Goal: Understand process/instructions: Learn how to perform a task or action

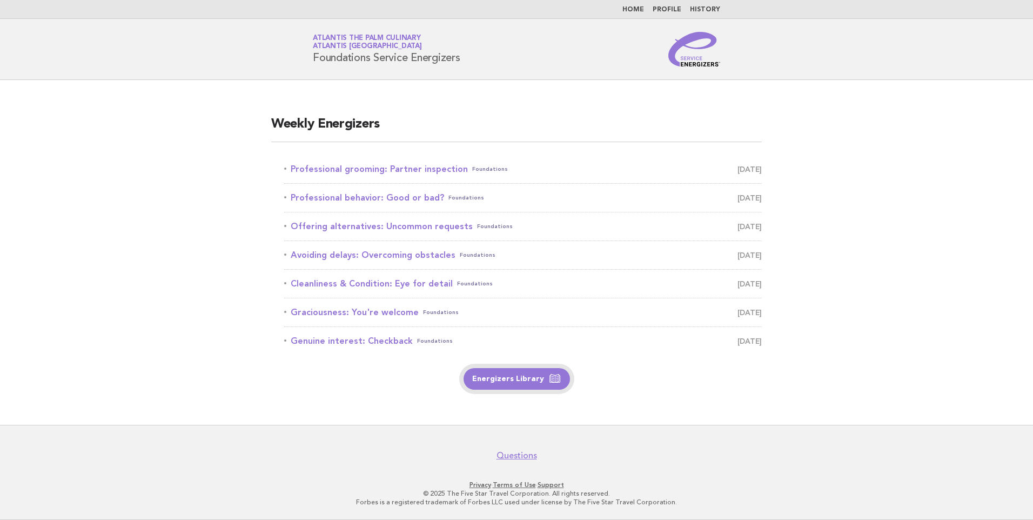
click at [529, 381] on link "Energizers Library" at bounding box center [517, 379] width 106 height 22
click at [433, 172] on link "Professional grooming: Partner inspection Foundations October 2" at bounding box center [523, 169] width 478 height 15
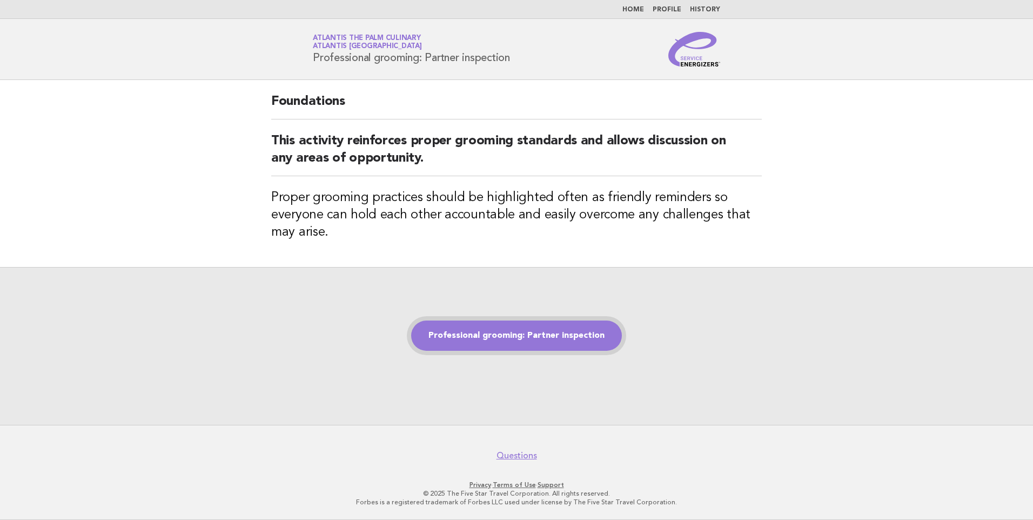
click at [506, 335] on link "Professional grooming: Partner inspection" at bounding box center [516, 335] width 211 height 30
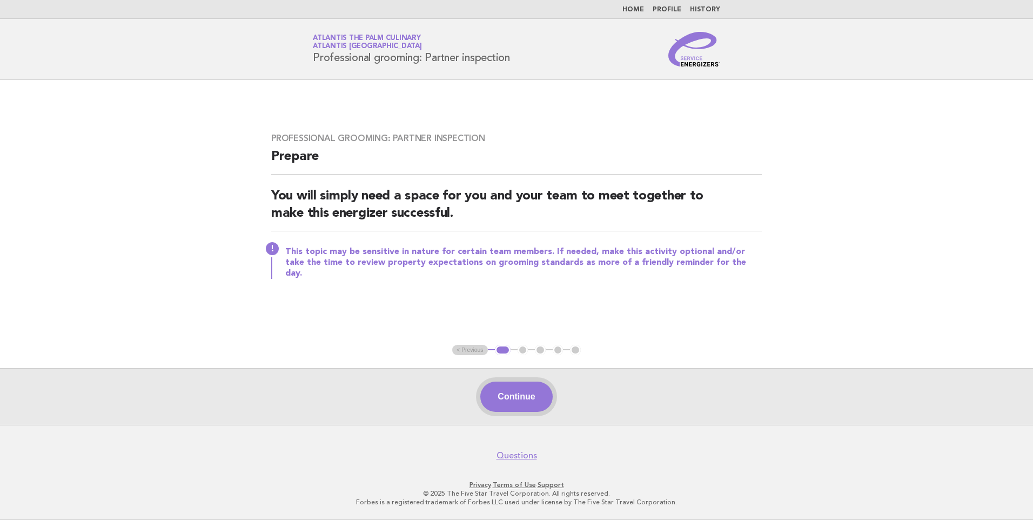
click at [508, 400] on button "Continue" at bounding box center [516, 396] width 72 height 30
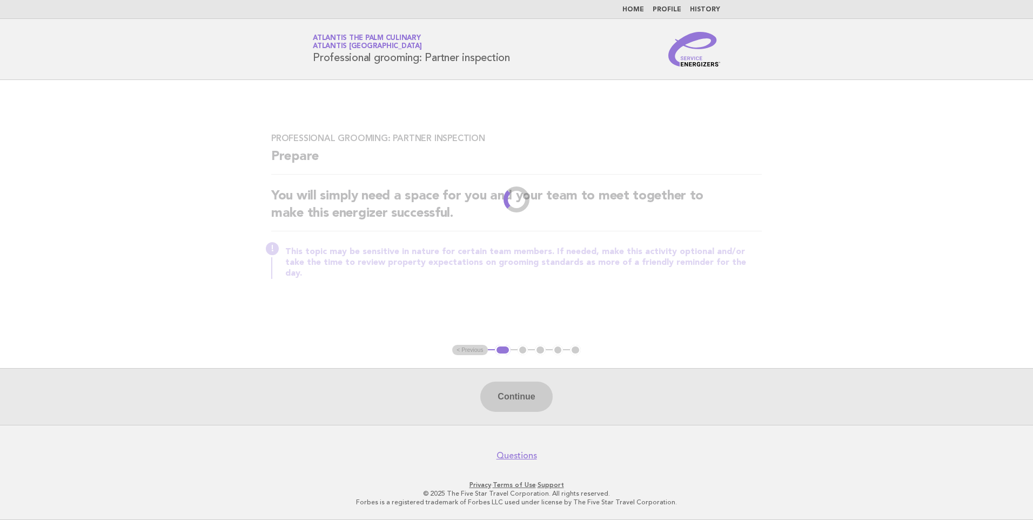
click at [530, 394] on div "Continue" at bounding box center [516, 396] width 1033 height 57
